Goal: Information Seeking & Learning: Learn about a topic

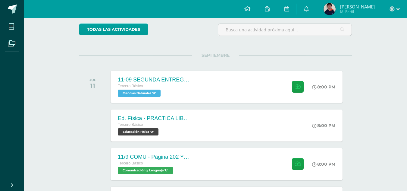
scroll to position [50, 0]
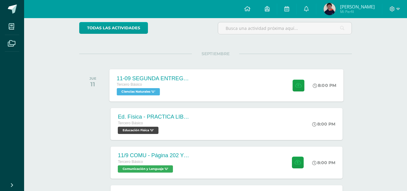
click at [170, 77] on div "11-09 SEGUNDA ENTREGA DE GUÍA" at bounding box center [153, 78] width 73 height 6
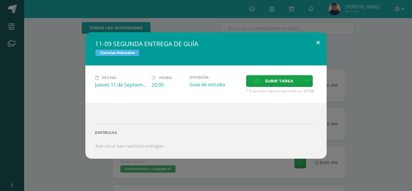
click at [317, 51] on div "11-09 SEGUNDA ENTREGA DE GUÍA Ciencias Naturales Fecha: Jueves 11 de Septiembre…" at bounding box center [205, 95] width 241 height 126
click at [322, 40] on button at bounding box center [317, 42] width 17 height 21
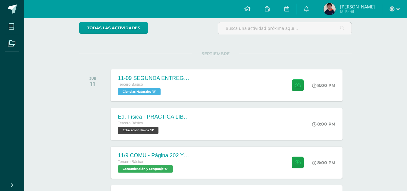
click at [336, 12] on img at bounding box center [330, 9] width 12 height 12
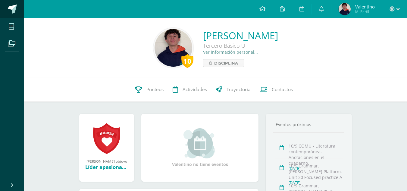
click at [16, 5] on span at bounding box center [12, 9] width 9 height 9
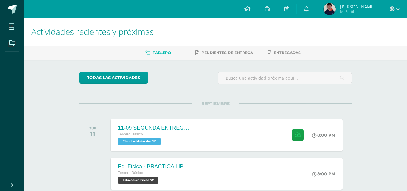
scroll to position [30, 0]
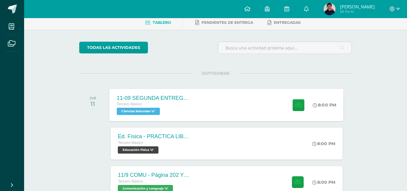
click at [157, 94] on div "11-09 SEGUNDA ENTREGA DE GUÍA Tercero Básico Ciencias Naturales 'U'" at bounding box center [154, 105] width 88 height 32
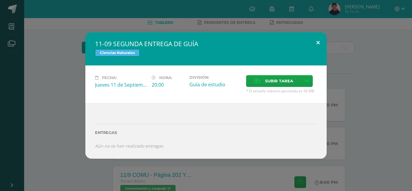
click at [314, 40] on button at bounding box center [317, 42] width 17 height 21
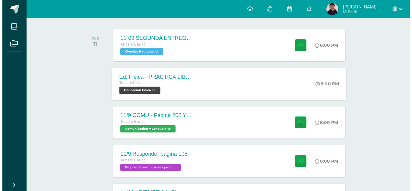
scroll to position [90, 0]
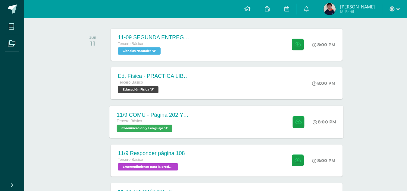
click at [224, 121] on div "11/9 COMU - Página 202 Y 203 Tercero Básico Comunicación y Lenguaje 'U' 8:00 PM…" at bounding box center [227, 122] width 234 height 32
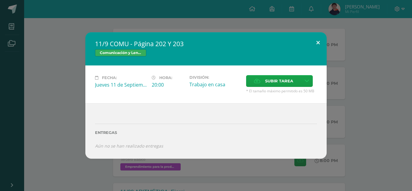
click at [319, 44] on button at bounding box center [317, 42] width 17 height 21
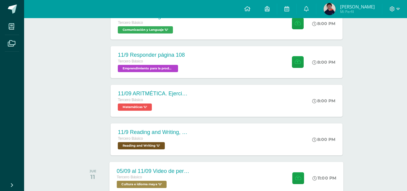
scroll to position [181, 0]
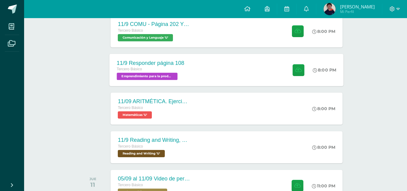
click at [233, 67] on div "11/9 Responder página 108 Tercero Básico Emprendimiento para la productividad '…" at bounding box center [227, 70] width 234 height 32
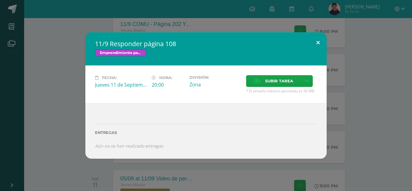
click at [317, 44] on button at bounding box center [317, 42] width 17 height 21
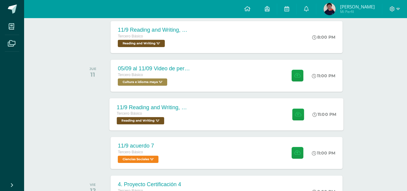
scroll to position [302, 0]
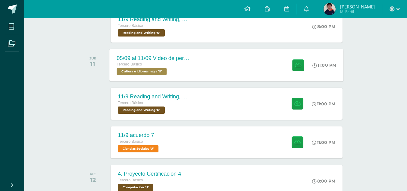
click at [201, 63] on div "05/09 al 11/09 Video de personaje destacado de Guatemala. Tercero Básico Cultur…" at bounding box center [227, 65] width 234 height 32
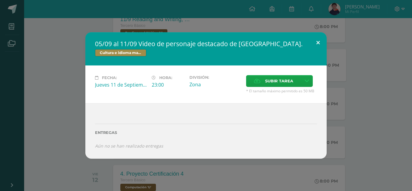
click at [320, 38] on button at bounding box center [317, 42] width 17 height 21
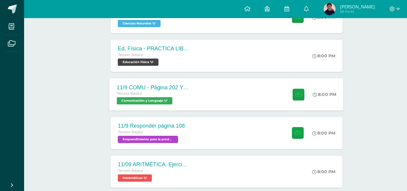
scroll to position [121, 0]
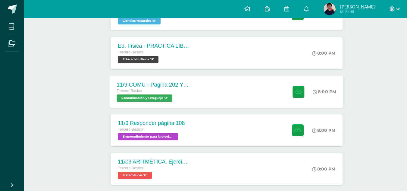
click at [232, 90] on div "11/9 COMU - Página 202 Y 203 Tercero Básico Comunicación y Lenguaje 'U' 8:00 PM…" at bounding box center [227, 91] width 234 height 32
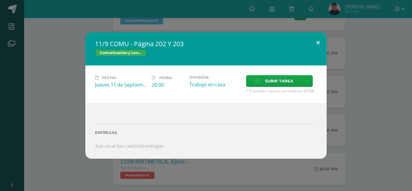
click at [320, 39] on button at bounding box center [317, 42] width 17 height 21
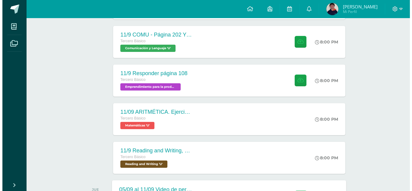
scroll to position [181, 0]
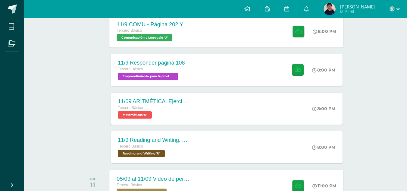
click at [207, 38] on div "11/9 COMU - Página 202 Y 203 Tercero Básico Comunicación y Lenguaje 'U' 8:00 PM…" at bounding box center [227, 31] width 234 height 32
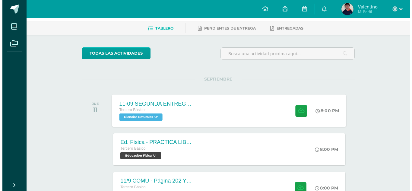
scroll to position [60, 0]
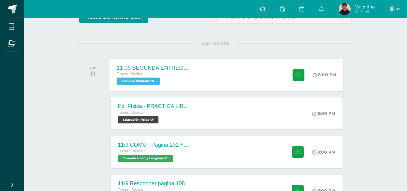
click at [173, 82] on div "Tercero Básico Ciencias Naturales 'U'" at bounding box center [153, 78] width 73 height 14
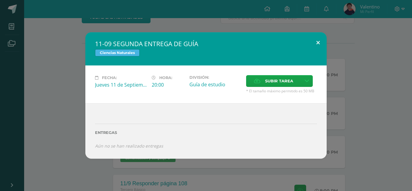
click at [321, 40] on button at bounding box center [317, 42] width 17 height 21
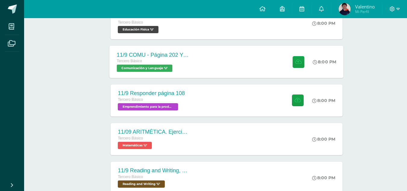
scroll to position [151, 0]
click at [166, 67] on span "Comunicación y Lenguaje 'U'" at bounding box center [145, 67] width 56 height 7
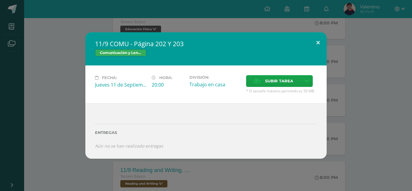
click at [310, 40] on button at bounding box center [317, 42] width 17 height 21
